Goal: Transaction & Acquisition: Subscribe to service/newsletter

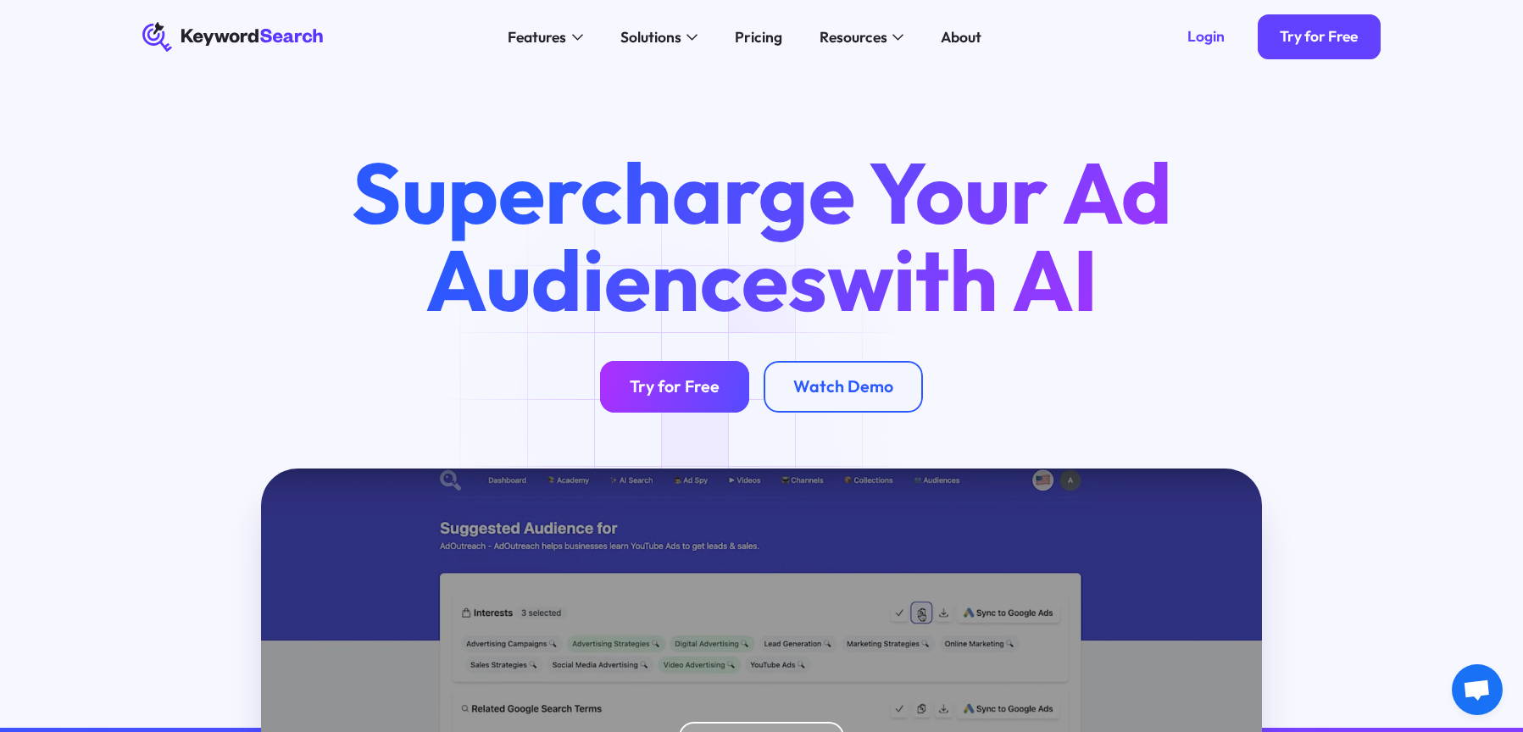
click at [675, 400] on link "Try for Free" at bounding box center [674, 387] width 149 height 52
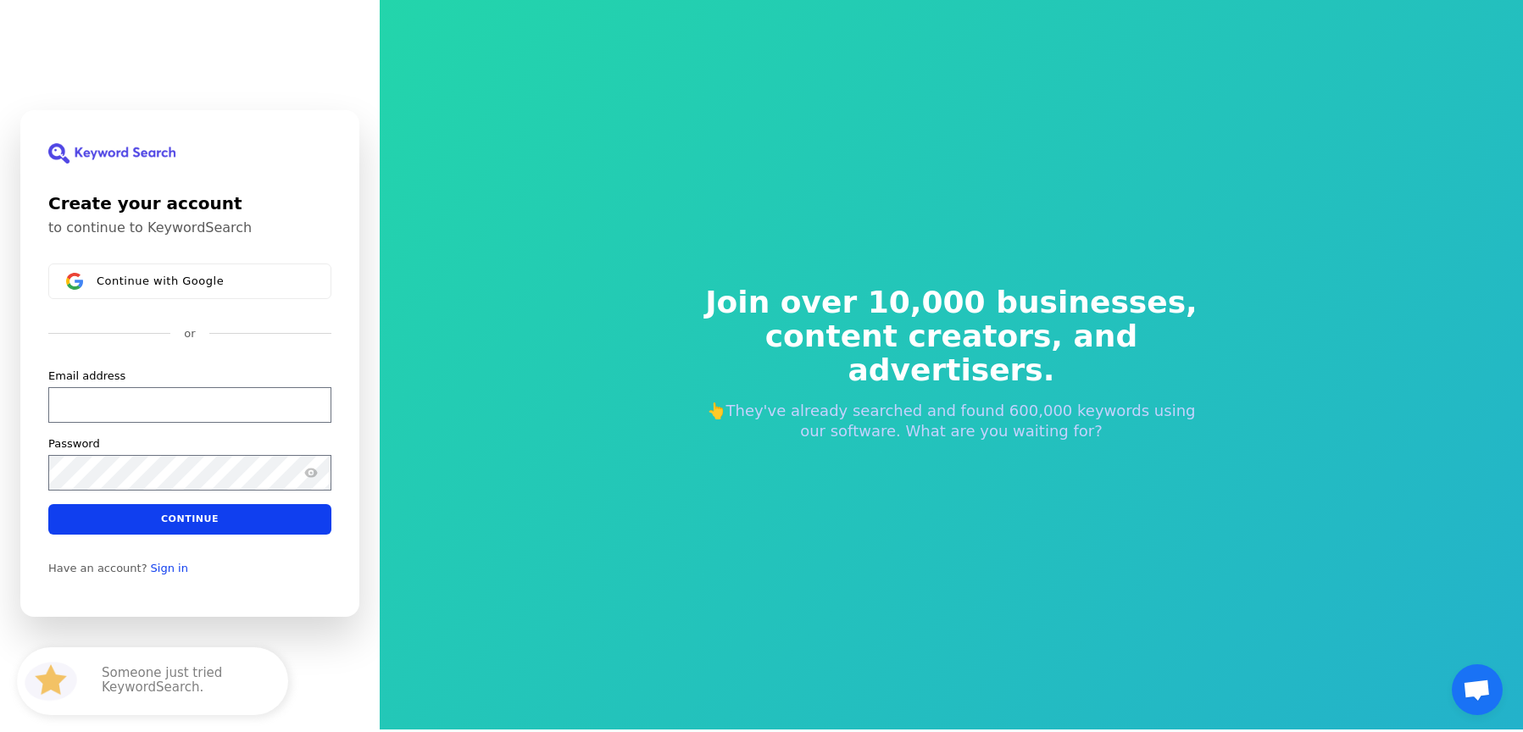
scroll to position [1, 0]
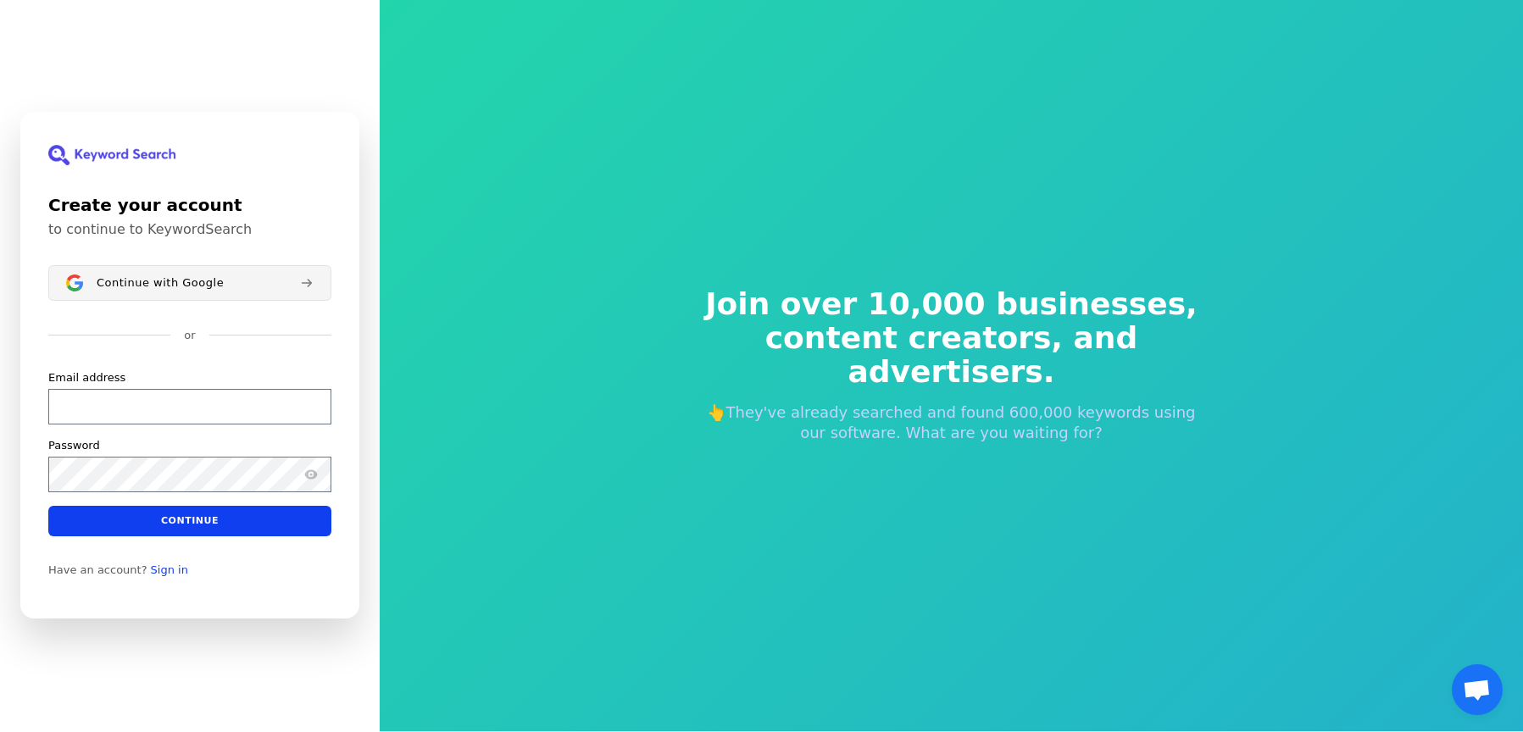
click at [198, 295] on button "Continue with Google" at bounding box center [189, 283] width 283 height 36
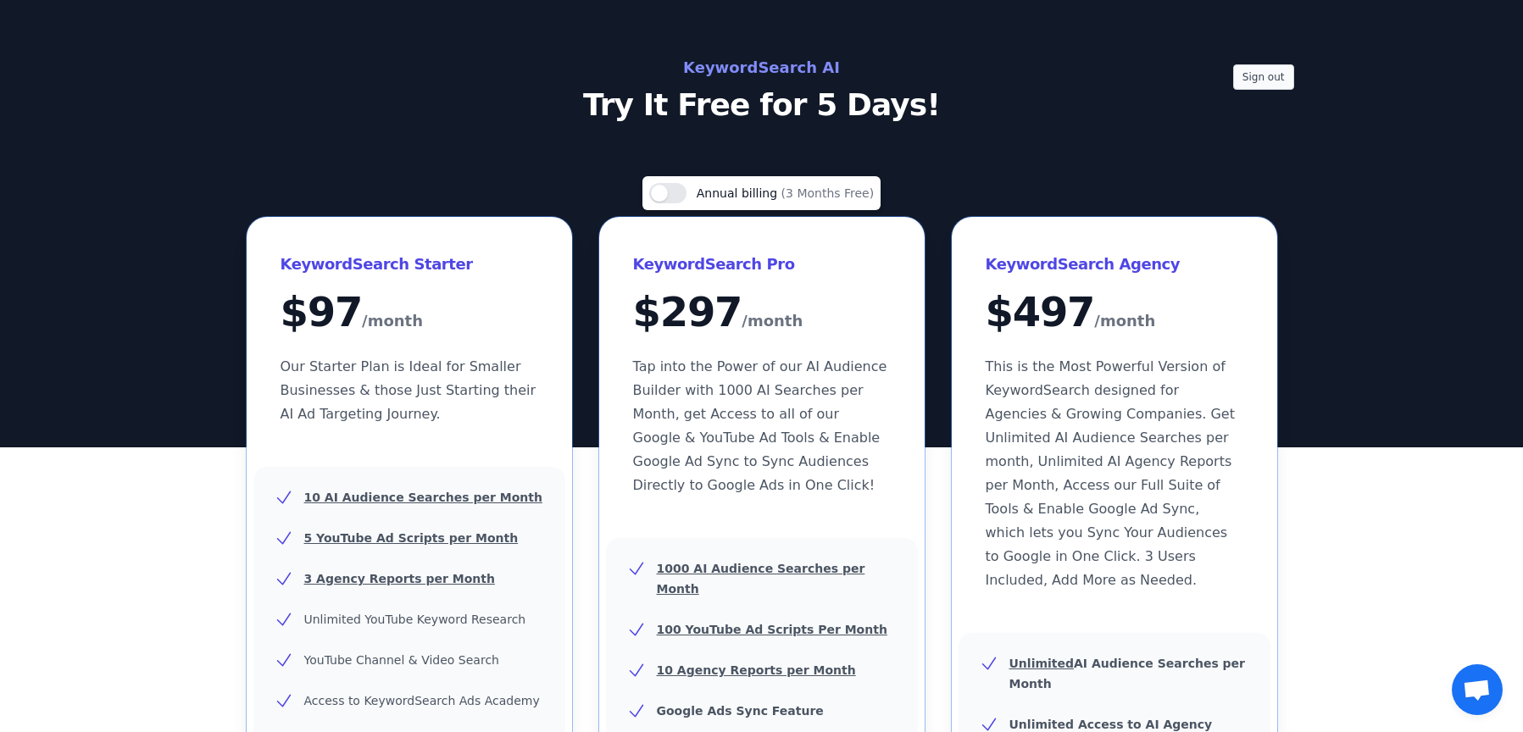
click at [1269, 81] on button "Sign out" at bounding box center [1263, 76] width 61 height 25
